Goal: Find specific page/section: Find specific page/section

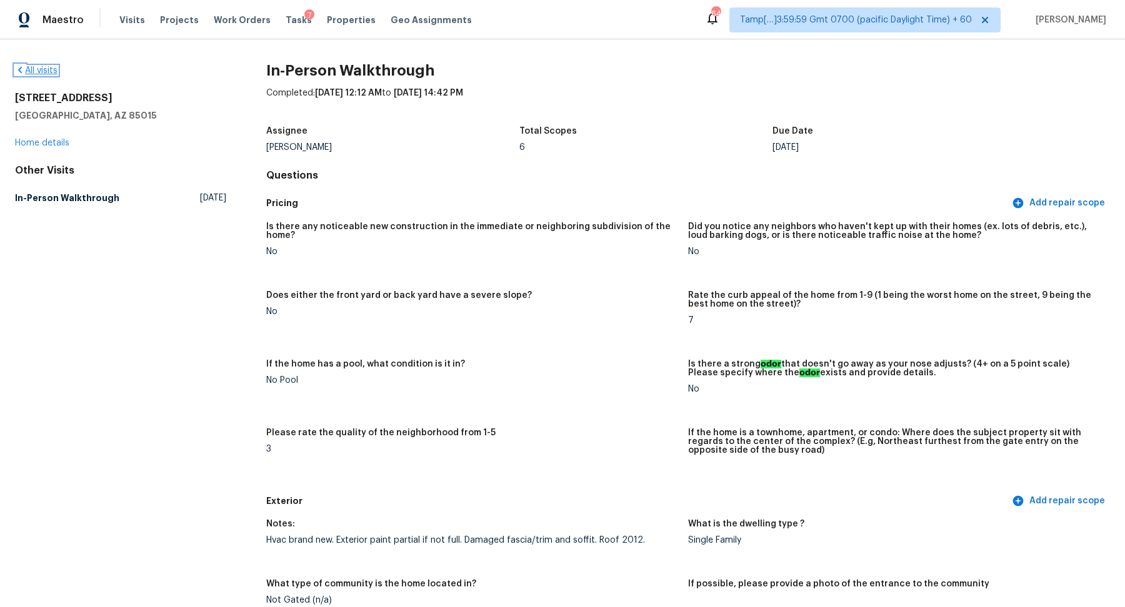
click at [49, 71] on link "All visits" at bounding box center [36, 70] width 42 height 9
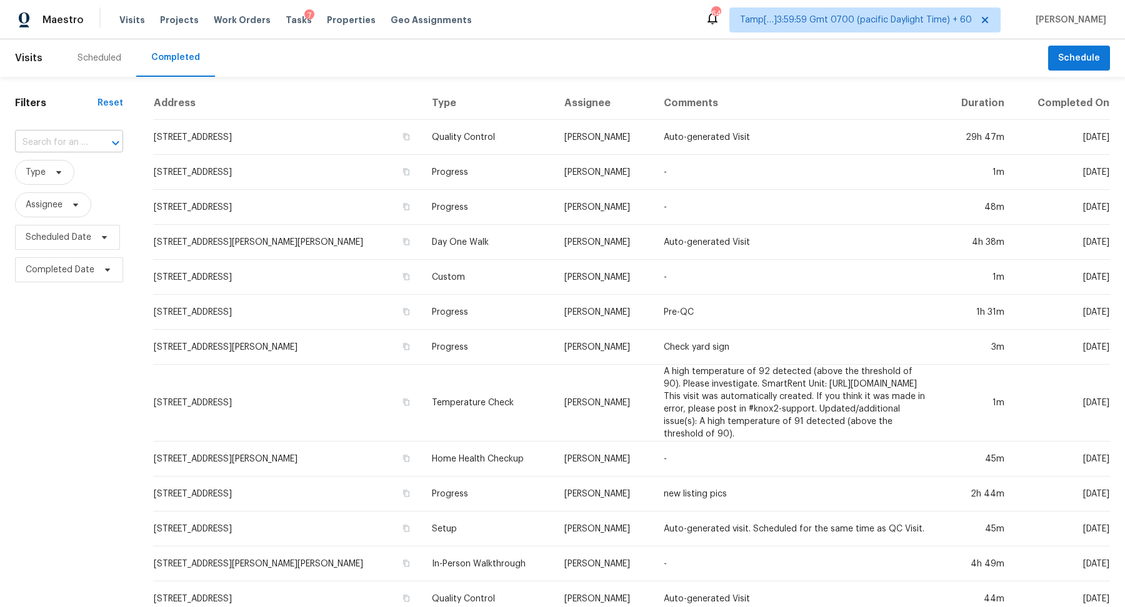
click at [87, 148] on div "​" at bounding box center [69, 142] width 108 height 19
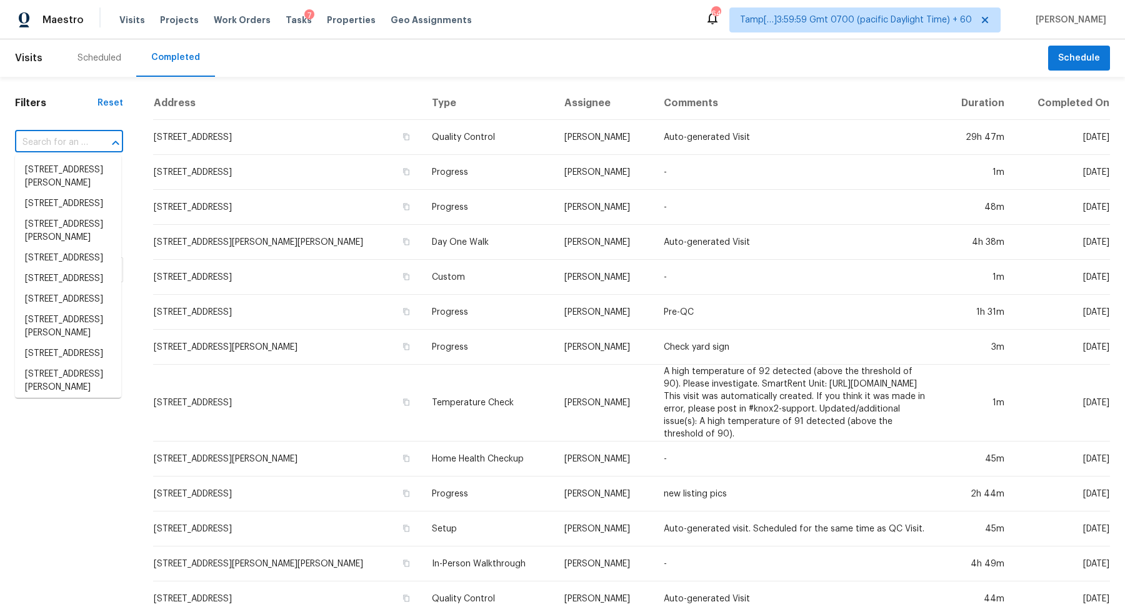
paste input "[STREET_ADDRESS][PERSON_NAME][US_STATE]"
type input "[STREET_ADDRESS][PERSON_NAME][US_STATE]"
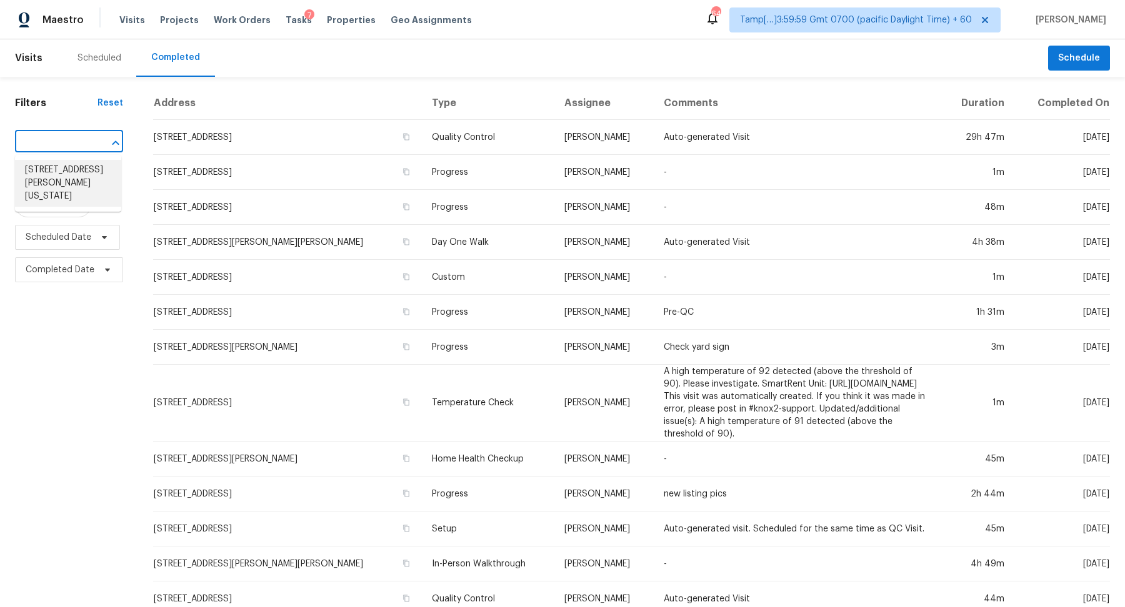
click at [84, 177] on li "[STREET_ADDRESS][PERSON_NAME][US_STATE]" at bounding box center [68, 183] width 106 height 47
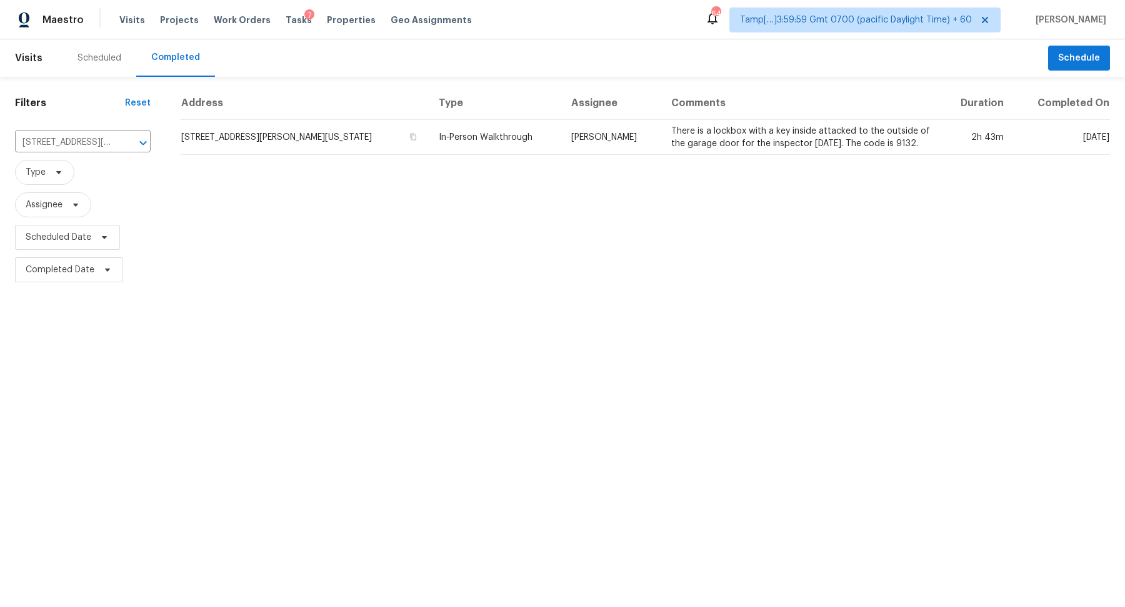
click at [281, 138] on td "[STREET_ADDRESS][PERSON_NAME][US_STATE]" at bounding box center [305, 137] width 248 height 35
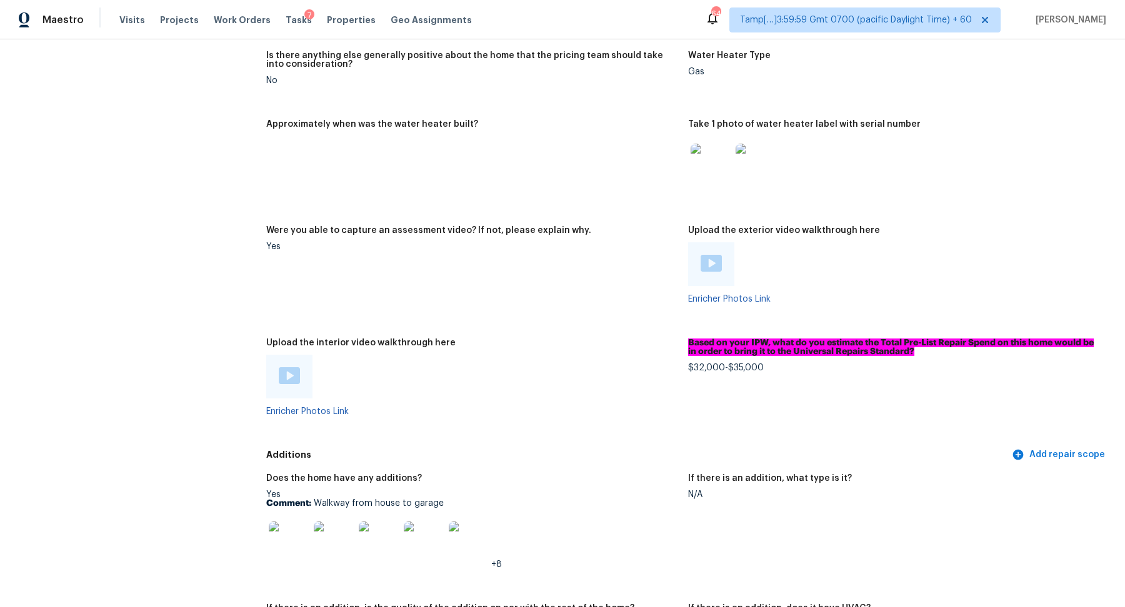
scroll to position [2297, 0]
